Goal: Check status

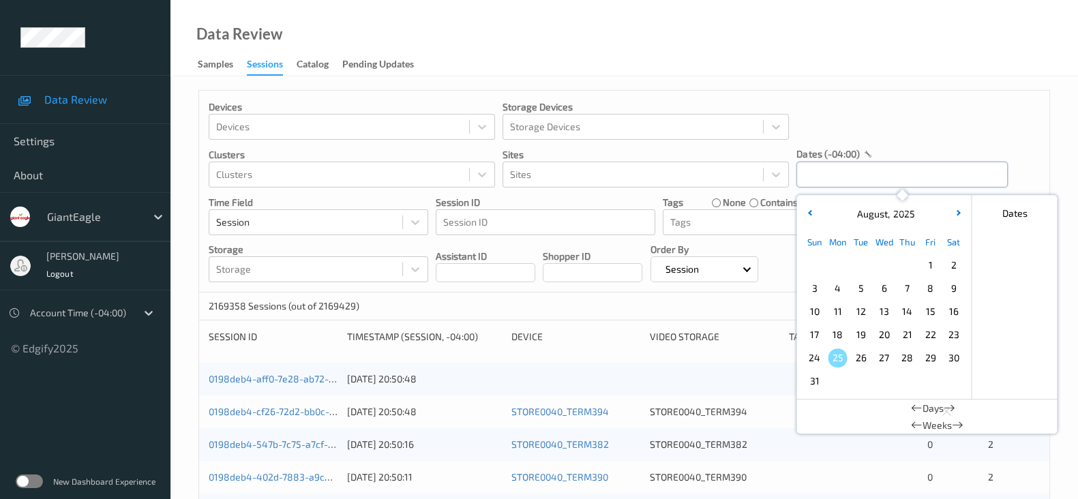
click at [867, 170] on input "text" at bounding box center [901, 175] width 211 height 26
click at [949, 338] on span "23" at bounding box center [953, 334] width 19 height 19
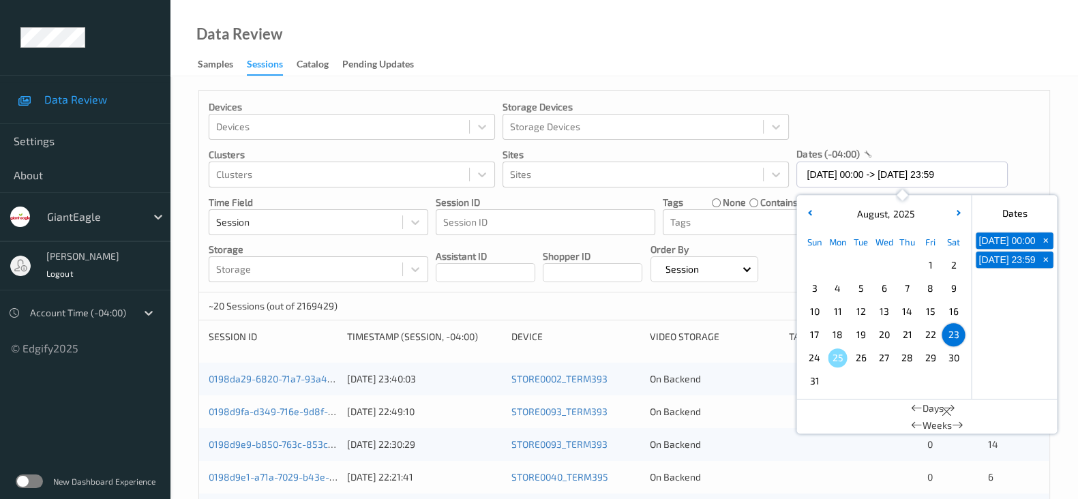
click at [893, 92] on div "Devices Devices Storage Devices Storage Devices Clusters Clusters Sites Sites d…" at bounding box center [624, 192] width 850 height 202
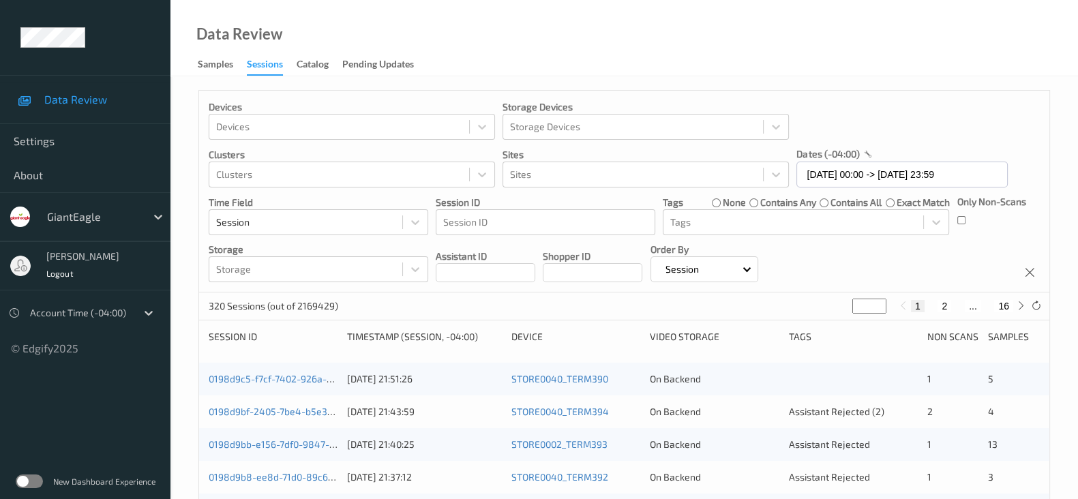
click at [899, 260] on div "Devices Devices Storage Devices Storage Devices Clusters Clusters Sites Sites d…" at bounding box center [624, 192] width 850 height 202
drag, startPoint x: 908, startPoint y: 250, endPoint x: 899, endPoint y: 252, distance: 9.1
click at [907, 250] on div "Devices Devices Storage Devices Storage Devices Clusters Clusters Sites Sites d…" at bounding box center [624, 192] width 850 height 202
click at [899, 183] on input "[DATE] 00:00 -> [DATE] 23:59" at bounding box center [901, 175] width 211 height 26
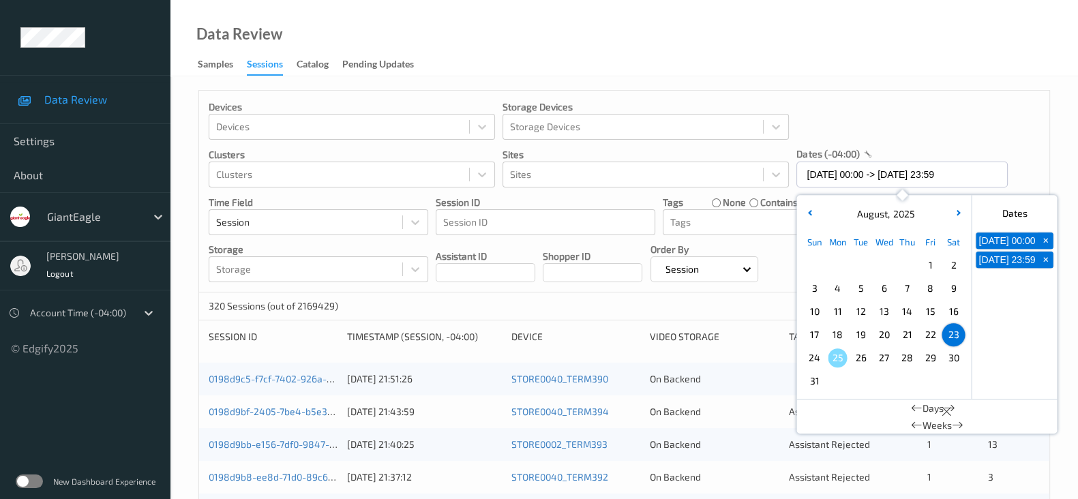
click at [804, 363] on div "24" at bounding box center [814, 357] width 23 height 23
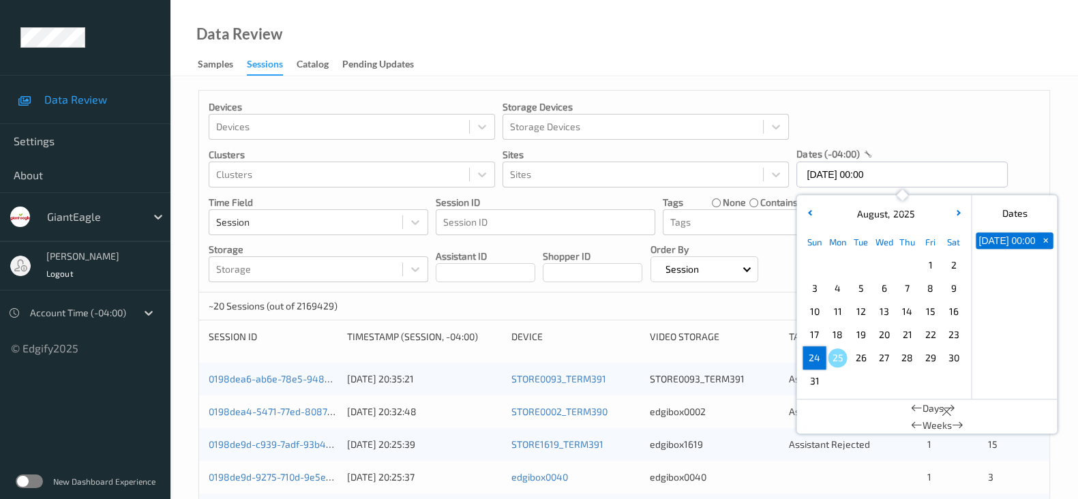
click at [813, 359] on span "24" at bounding box center [814, 357] width 19 height 19
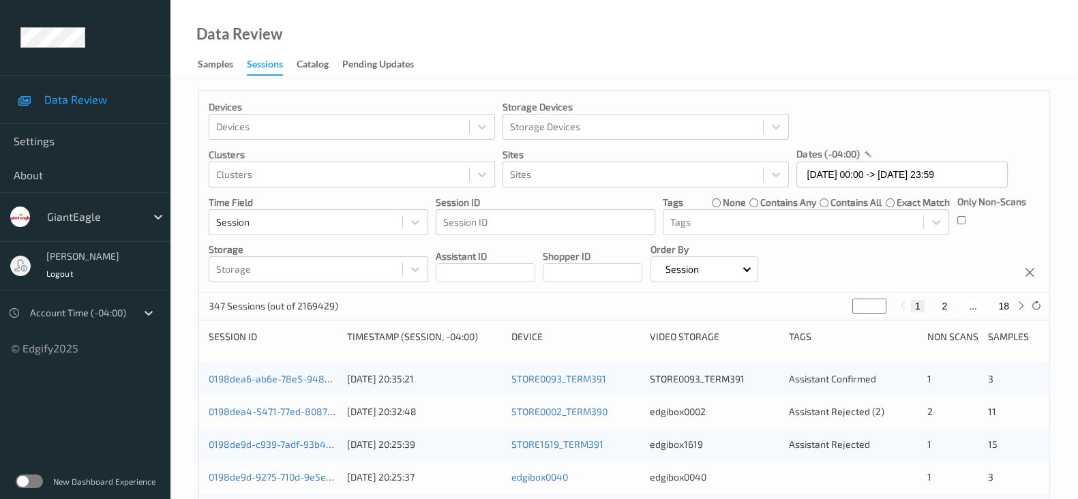
click at [910, 254] on div "Devices Devices Storage Devices Storage Devices Clusters Clusters Sites Sites d…" at bounding box center [624, 192] width 850 height 202
click at [958, 268] on div "Devices Devices Storage Devices Storage Devices Clusters Clusters Sites Sites d…" at bounding box center [624, 192] width 850 height 202
click at [931, 170] on input "[DATE] 00:00 -> [DATE] 23:59" at bounding box center [901, 175] width 211 height 26
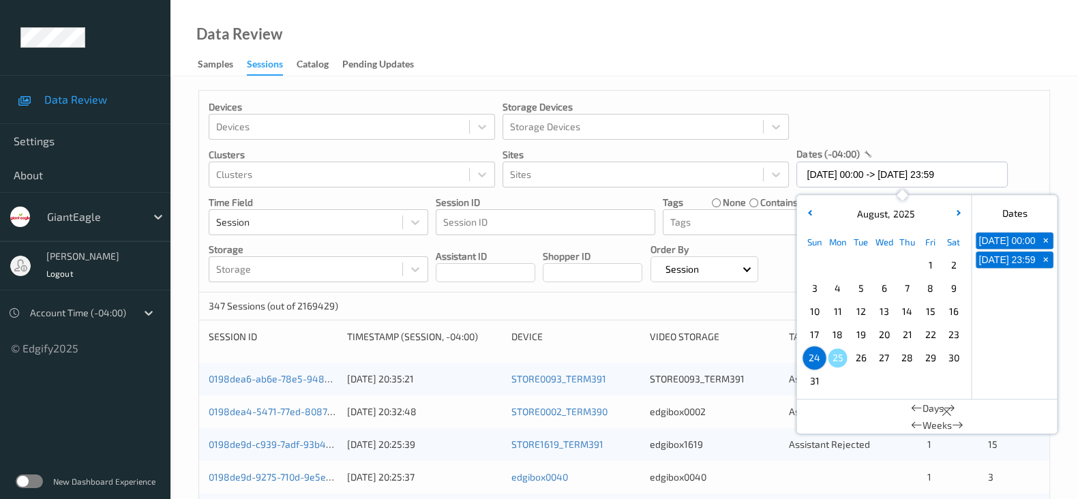
click at [949, 338] on span "23" at bounding box center [953, 334] width 19 height 19
click at [948, 338] on span "23" at bounding box center [953, 334] width 19 height 19
type input "[DATE] 00:00 -> [DATE] 23:59"
click at [998, 94] on div "Devices Devices Storage Devices Storage Devices Clusters Clusters Sites Sites d…" at bounding box center [624, 192] width 850 height 202
